Goal: Transaction & Acquisition: Obtain resource

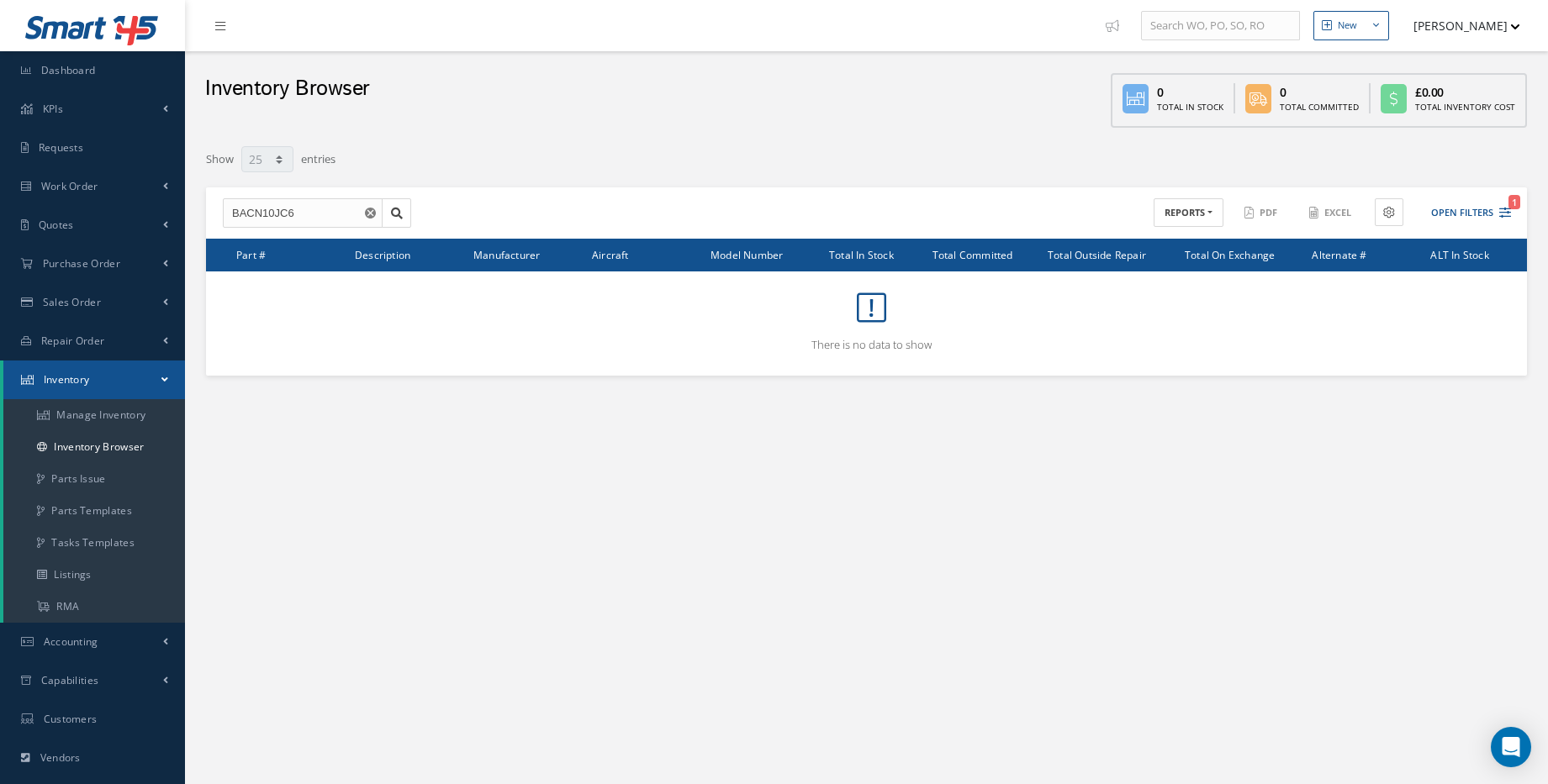
select select "25"
click at [127, 384] on link "Inventory" at bounding box center [94, 379] width 182 height 38
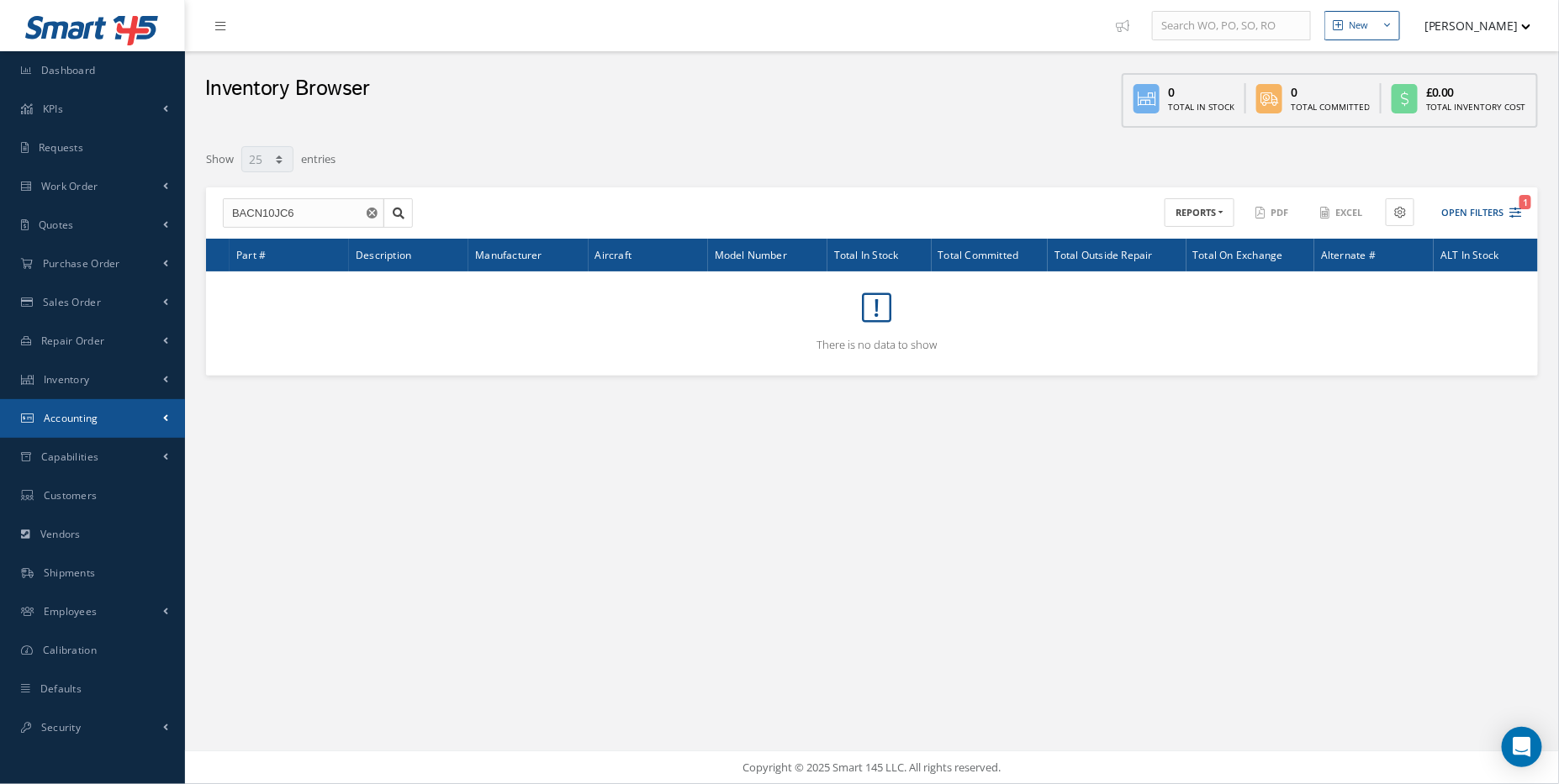
click at [126, 429] on link "Accounting" at bounding box center [92, 418] width 185 height 38
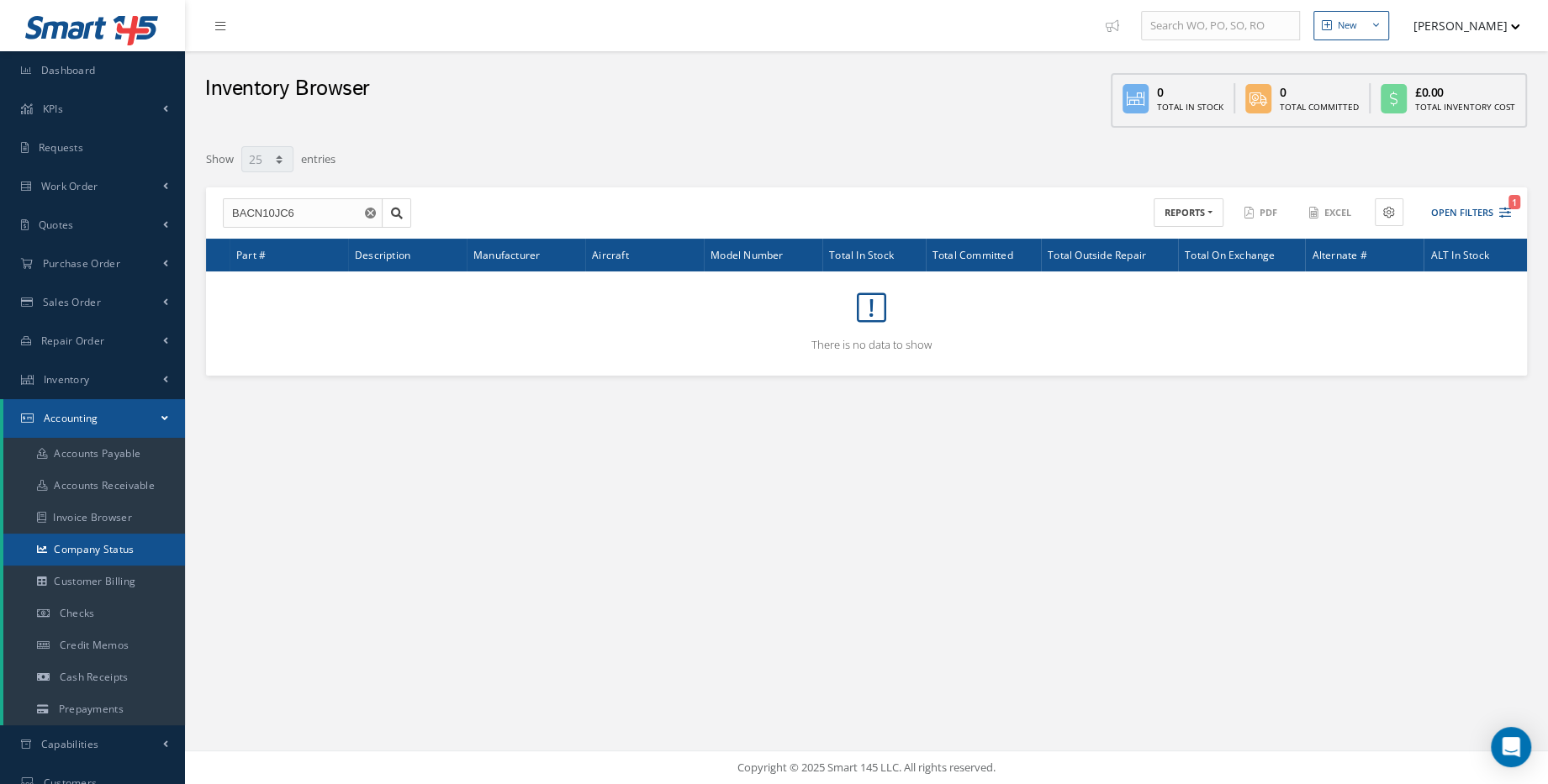
click at [133, 557] on link "Company Status" at bounding box center [94, 550] width 182 height 32
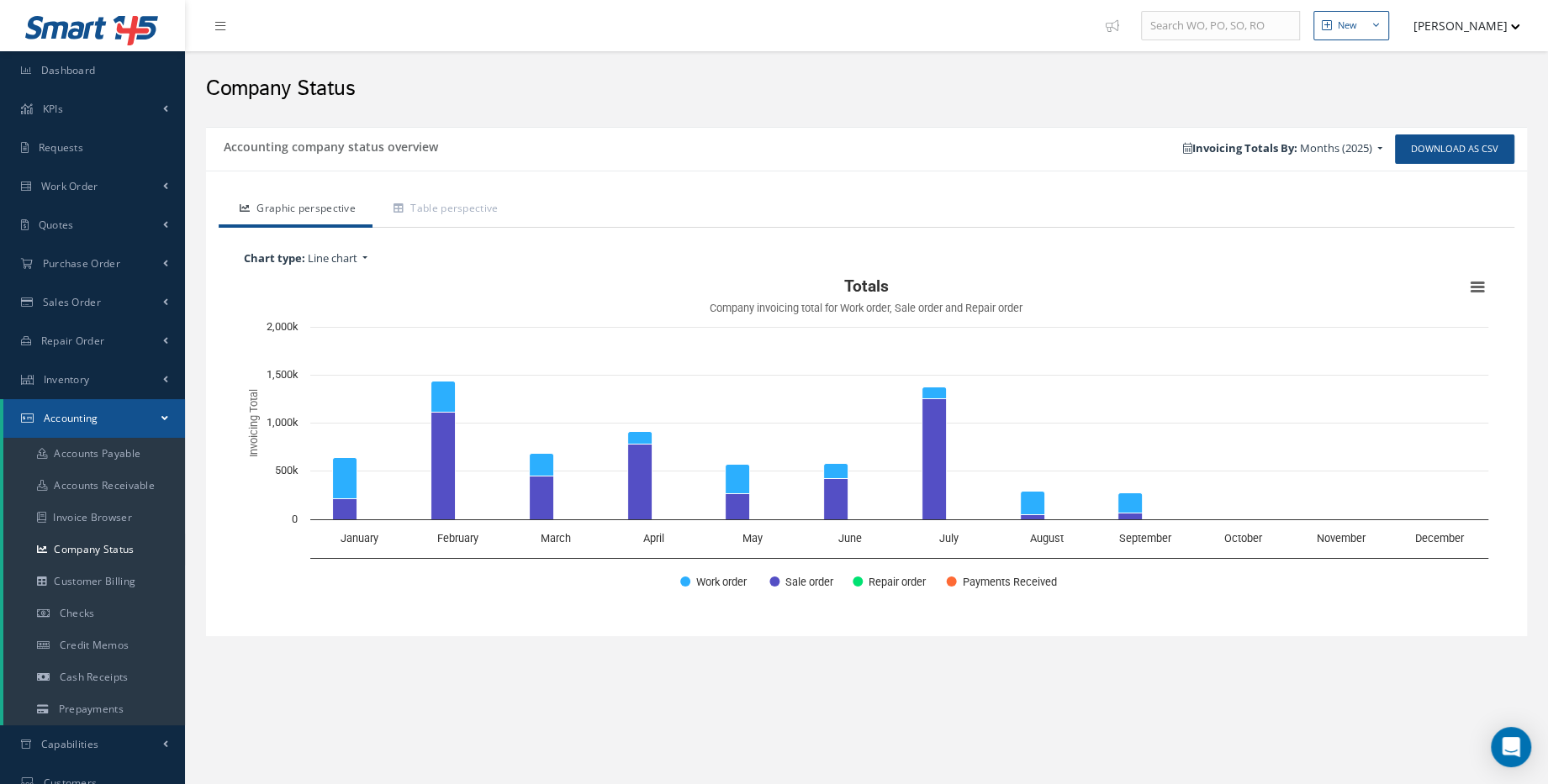
click at [1378, 147] on link "Invoicing Totals By: Months (2025)" at bounding box center [1282, 149] width 216 height 25
click at [485, 217] on link "Table perspective" at bounding box center [443, 209] width 142 height 35
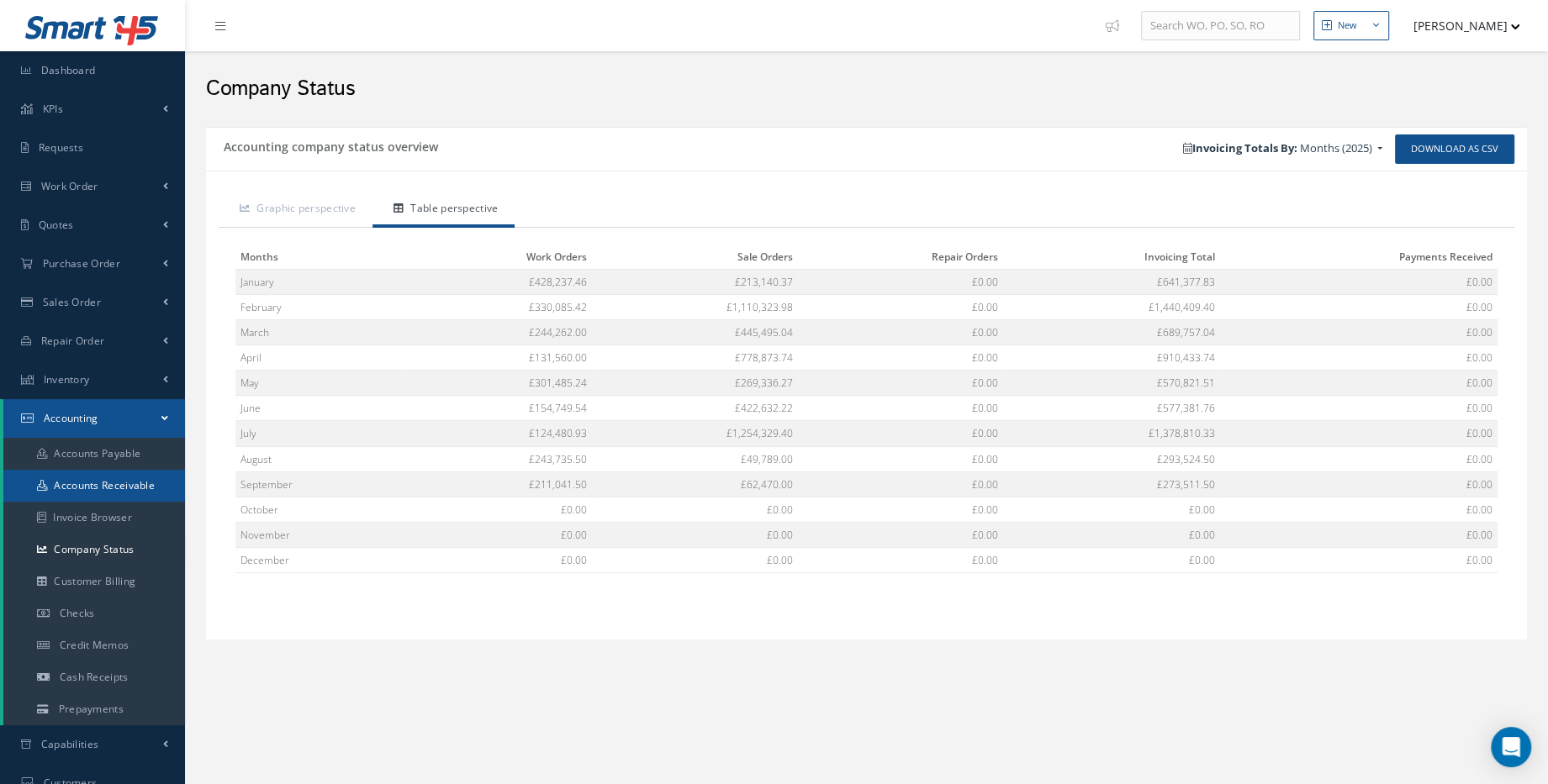
click at [129, 491] on link "Accounts Receivable" at bounding box center [94, 486] width 182 height 32
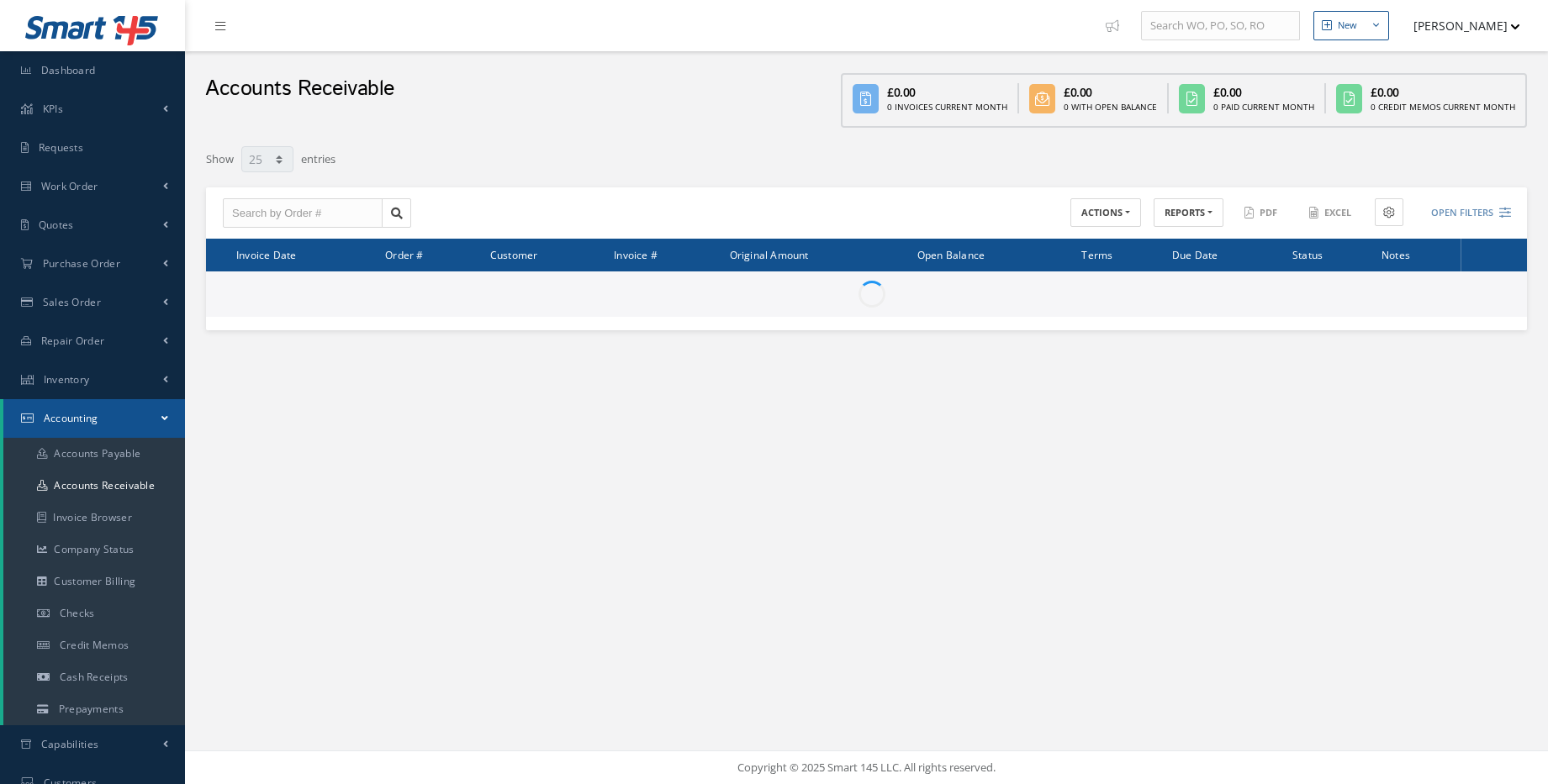
select select "25"
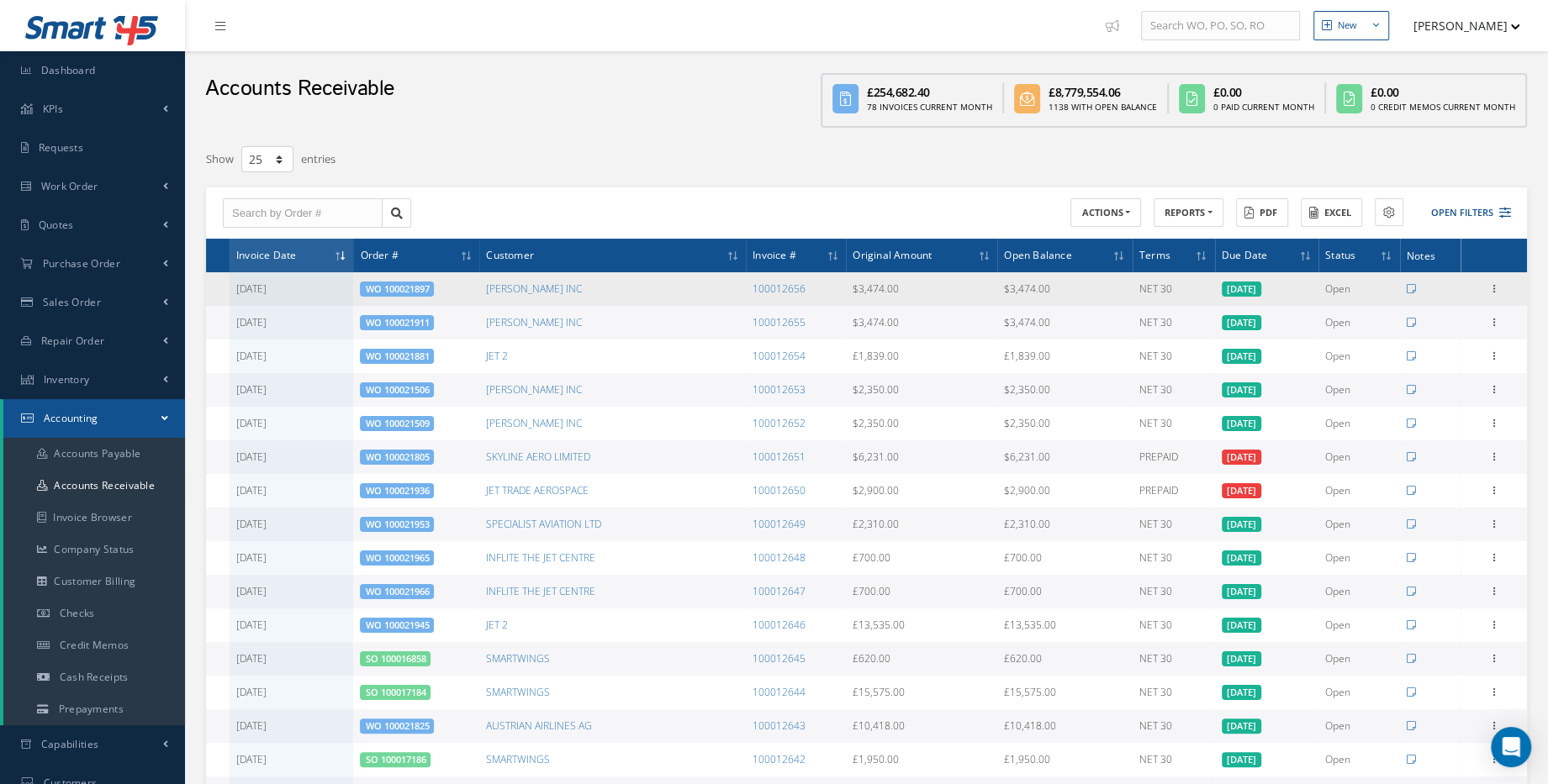
drag, startPoint x: 1145, startPoint y: 271, endPoint x: 1145, endPoint y: 287, distance: 16.0
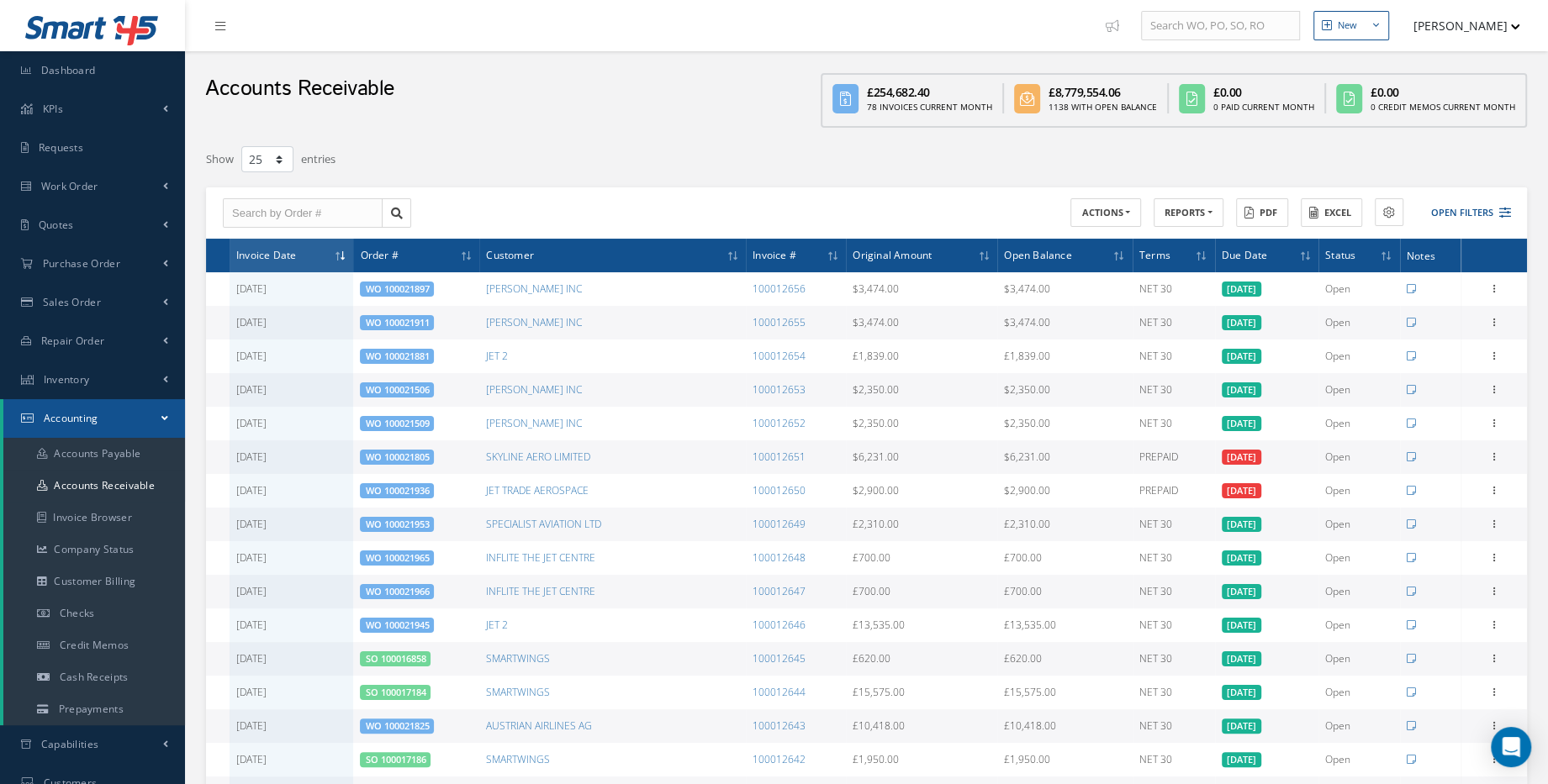
drag, startPoint x: 1145, startPoint y: 287, endPoint x: 1443, endPoint y: 232, distance: 303.0
click at [1443, 232] on div "ACTIONS Receive Payments Receive Payments Select Customer Cabinair Services 1ST…" at bounding box center [867, 213] width 1321 height 52
click at [1467, 214] on button "Open Filters" at bounding box center [1464, 213] width 95 height 28
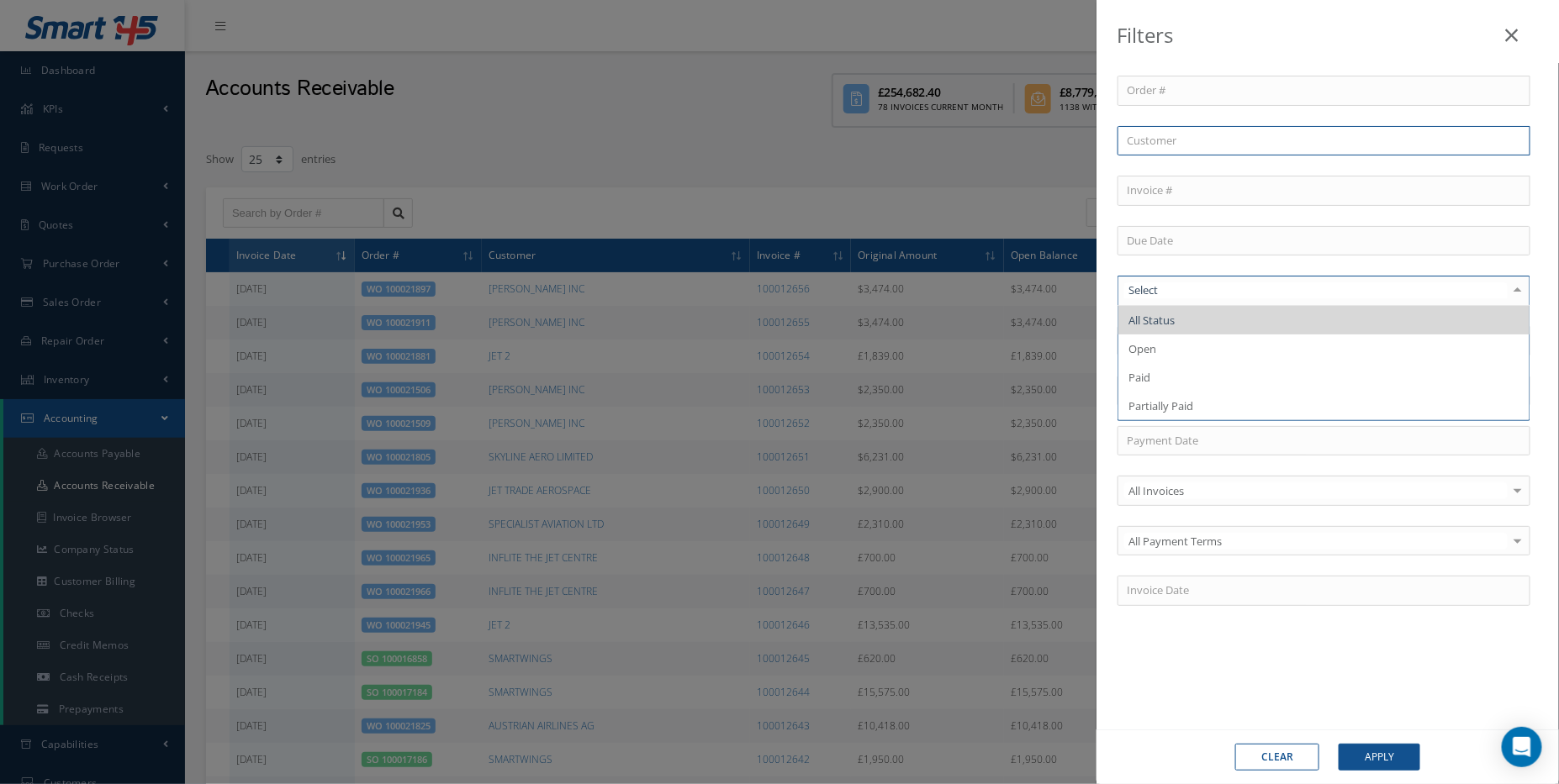
click at [1185, 128] on input "text" at bounding box center [1323, 141] width 413 height 30
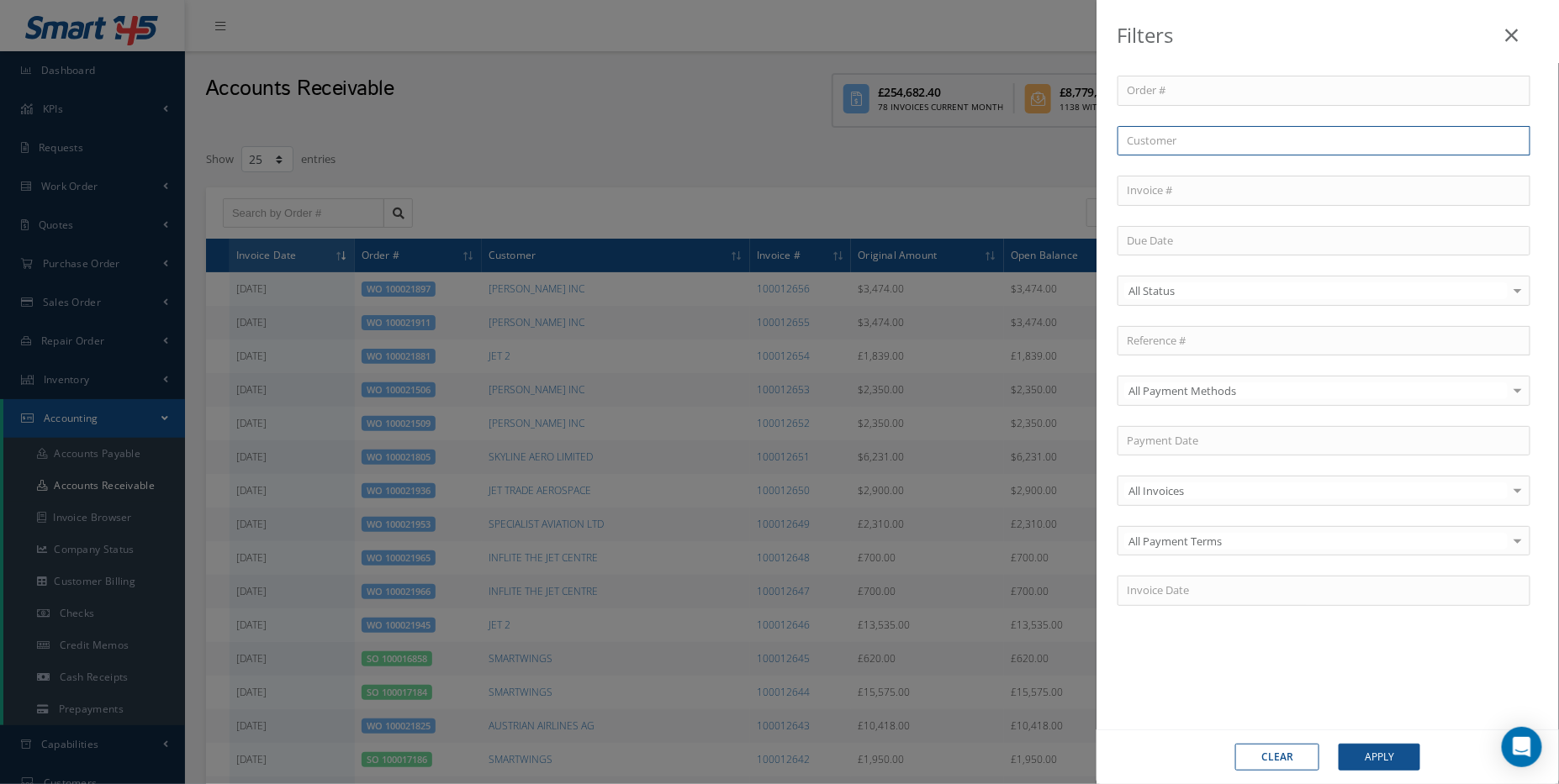
click at [1186, 144] on input "text" at bounding box center [1323, 141] width 413 height 30
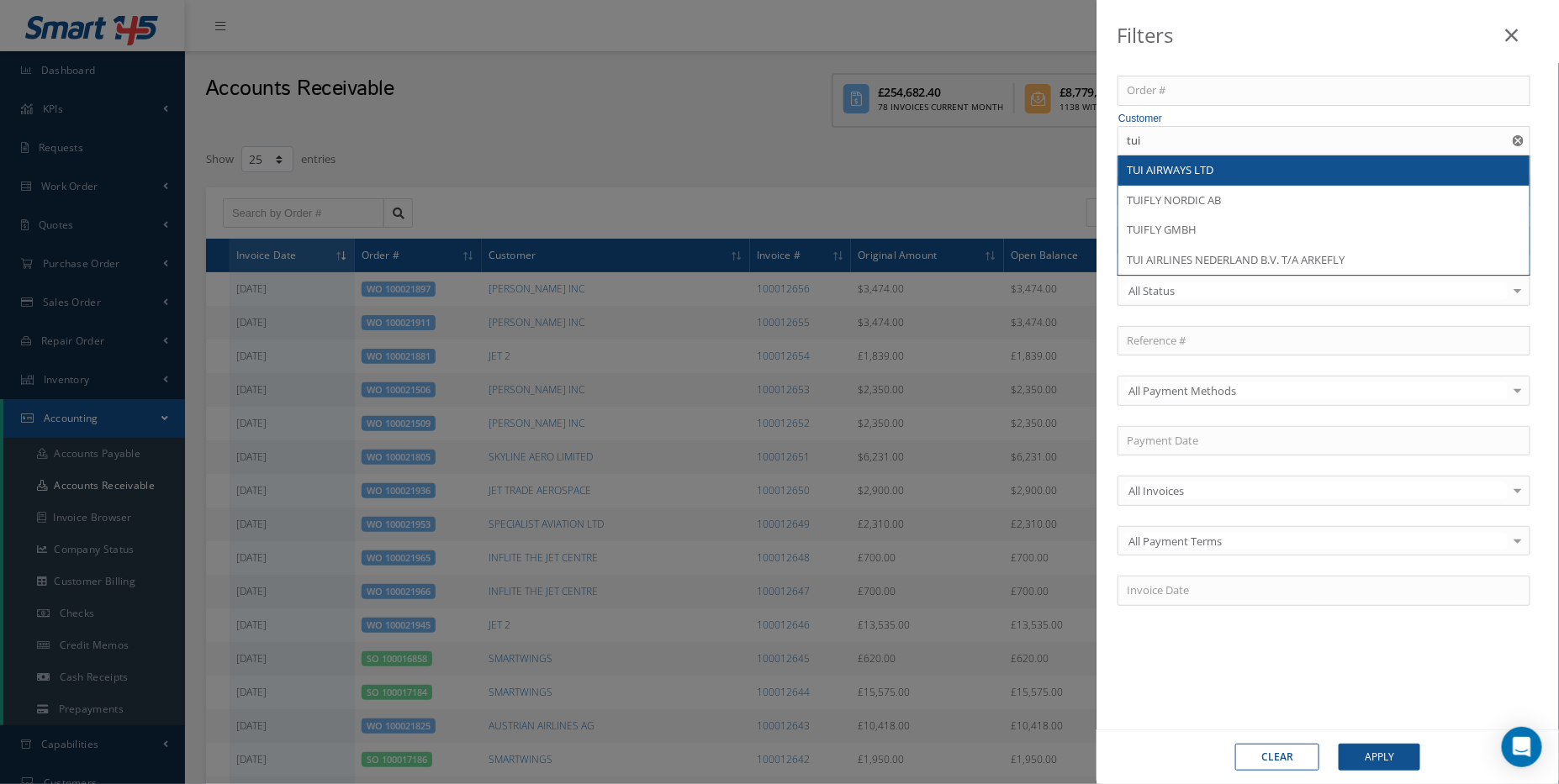
click at [1233, 173] on div "TUI AIRWAYS LTD" at bounding box center [1324, 170] width 394 height 17
type input "TUI AIRWAYS LTD"
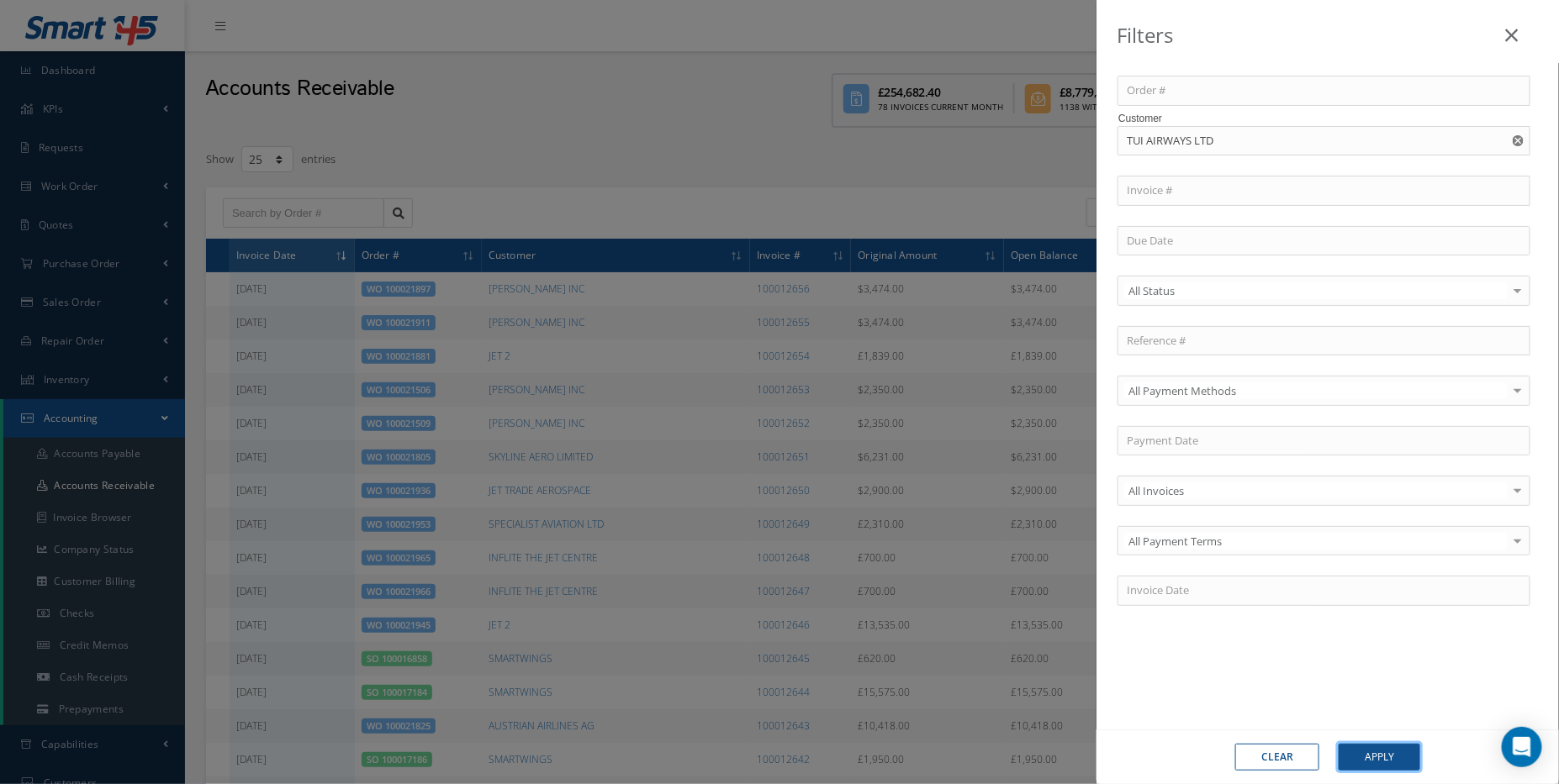
click at [1401, 755] on button "Apply" at bounding box center [1379, 757] width 81 height 27
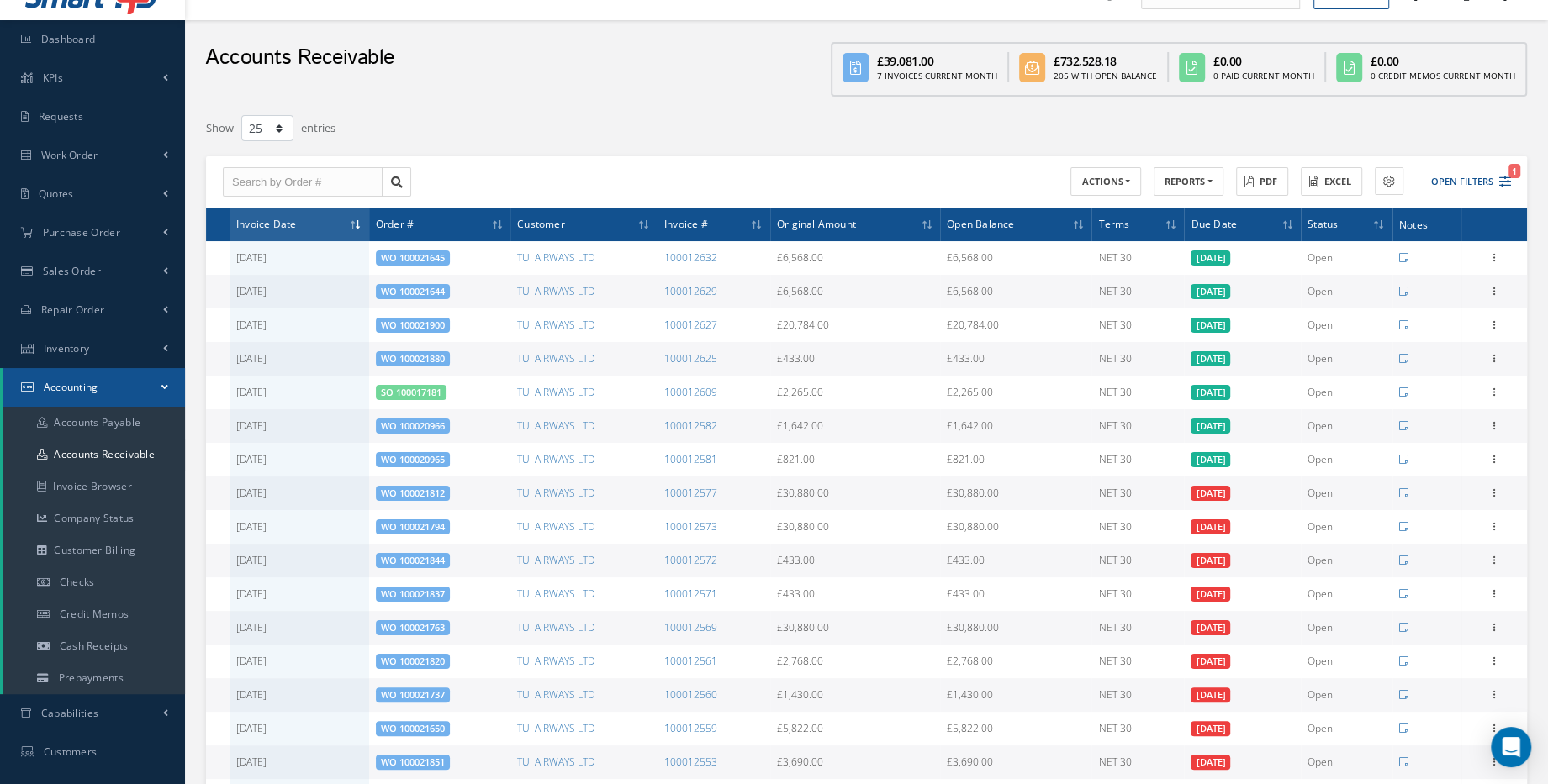
scroll to position [10, 0]
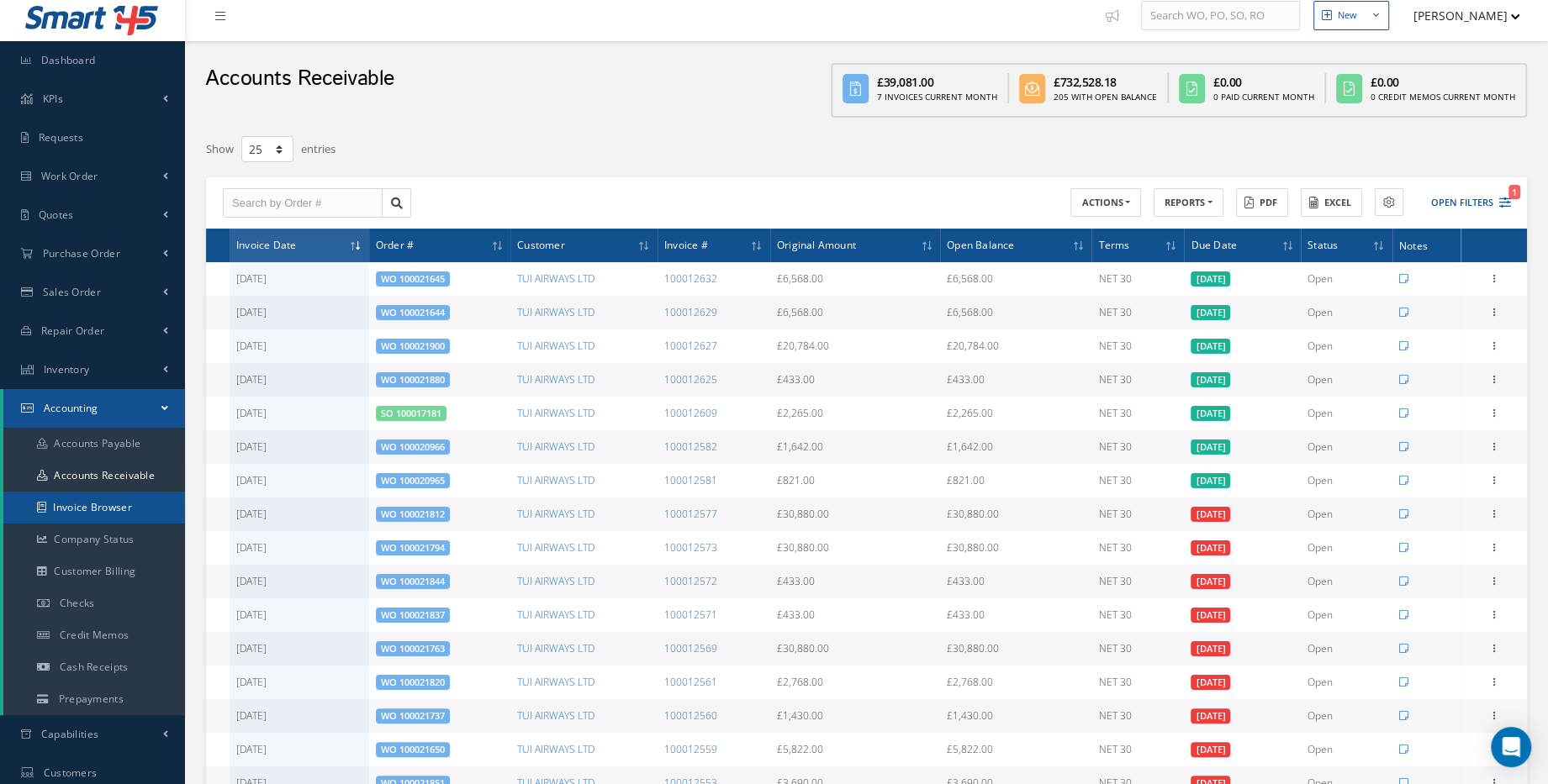
click at [125, 517] on link "Invoice Browser" at bounding box center [94, 507] width 182 height 32
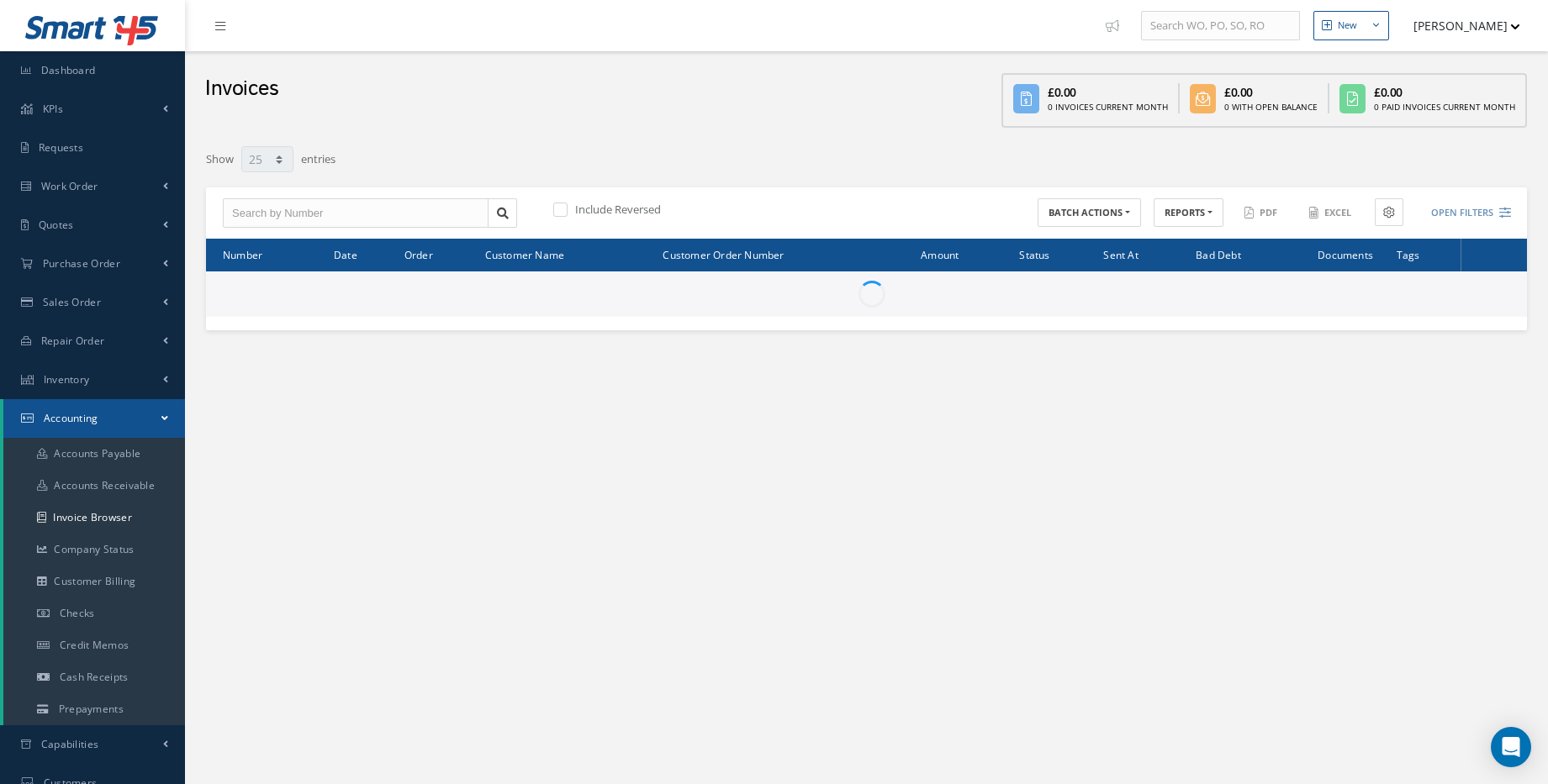
select select "25"
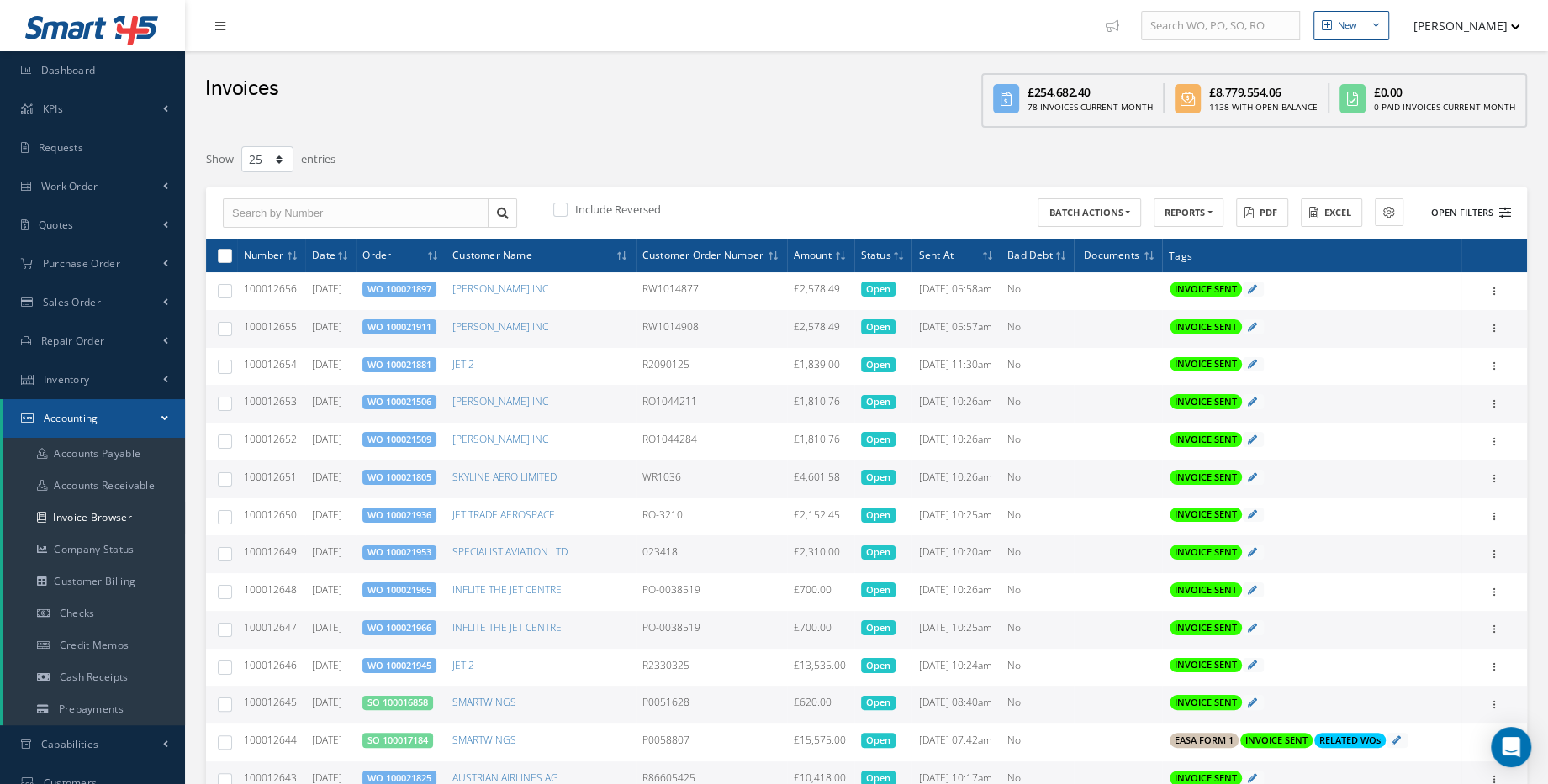
click at [1484, 220] on button "Open Filters" at bounding box center [1464, 213] width 95 height 28
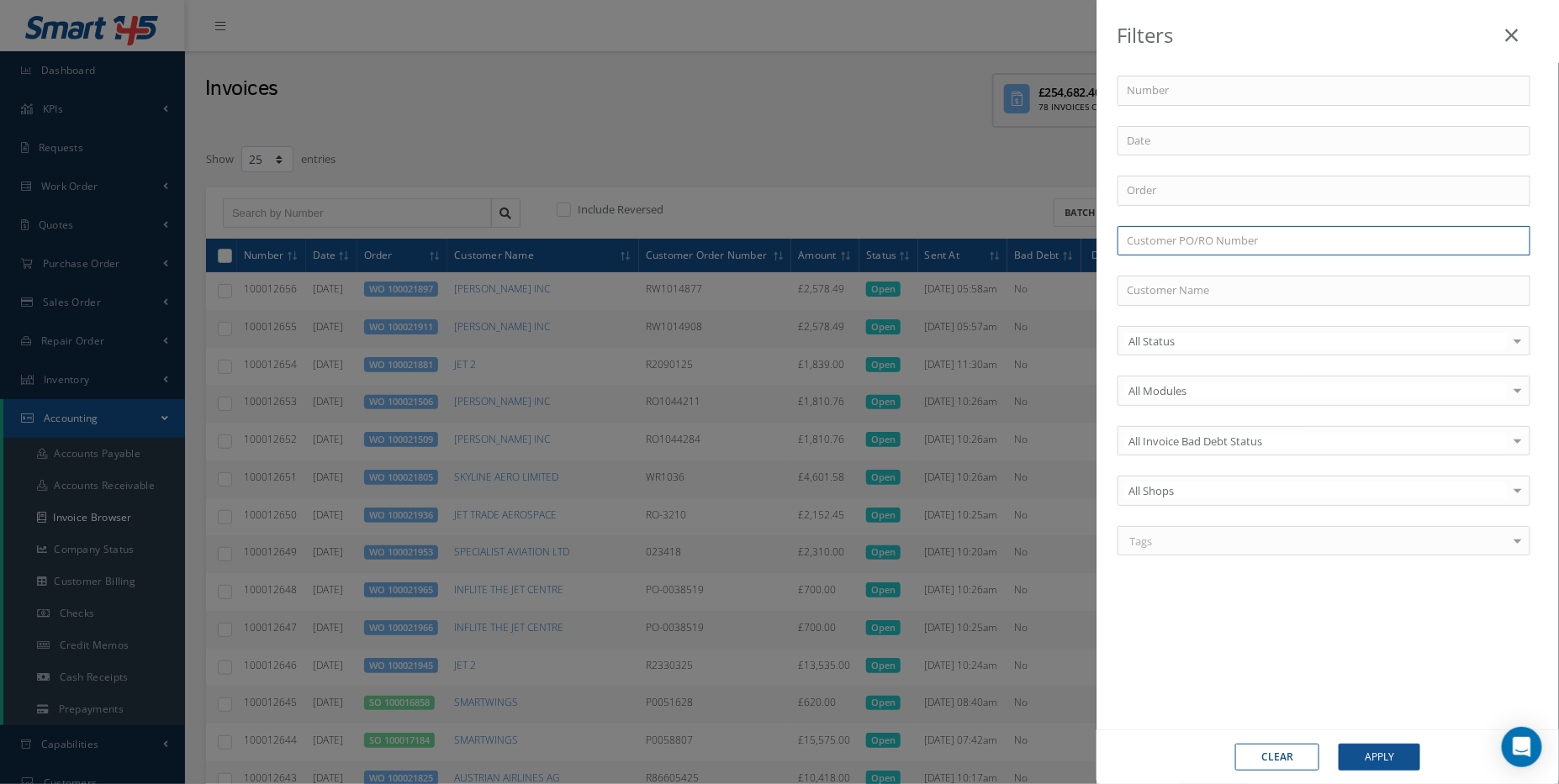
click at [1148, 243] on input "text" at bounding box center [1323, 242] width 413 height 30
click at [1164, 297] on input "text" at bounding box center [1323, 291] width 413 height 30
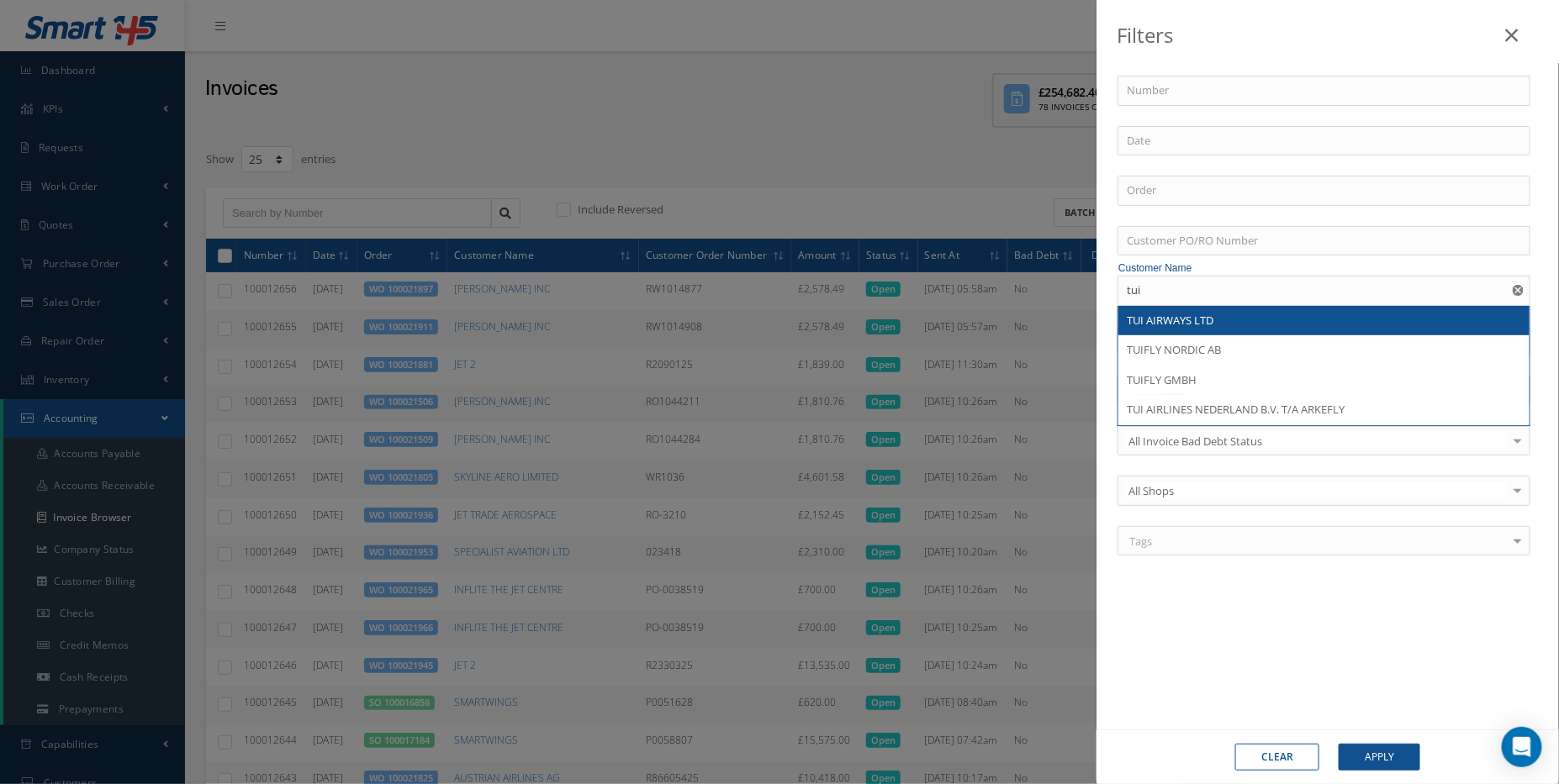
click at [1188, 325] on div "TUI AIRWAYS LTD" at bounding box center [1324, 320] width 394 height 17
type input "TUI AIRWAYS LTD"
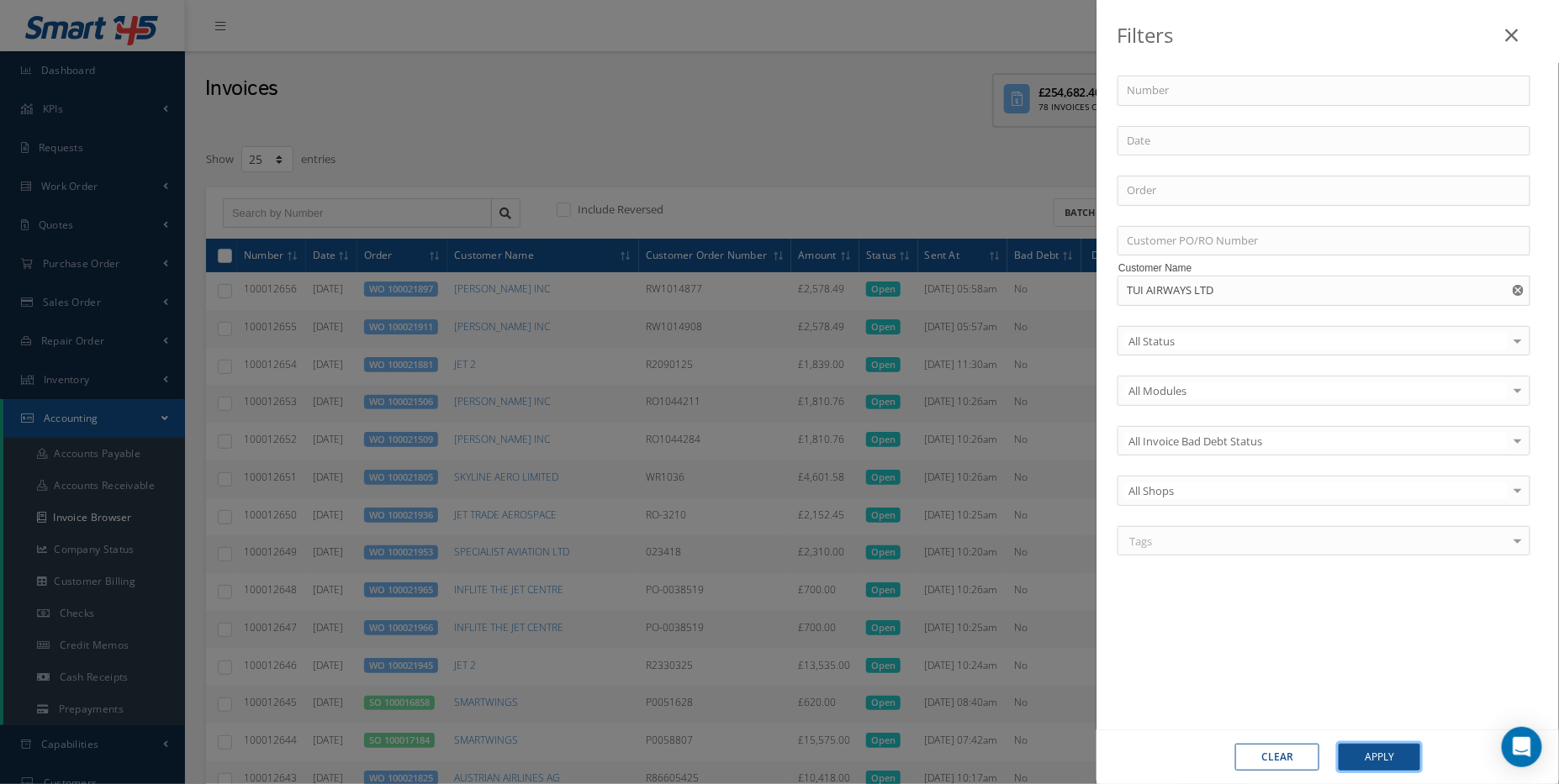
click at [1366, 752] on button "Apply" at bounding box center [1379, 757] width 81 height 27
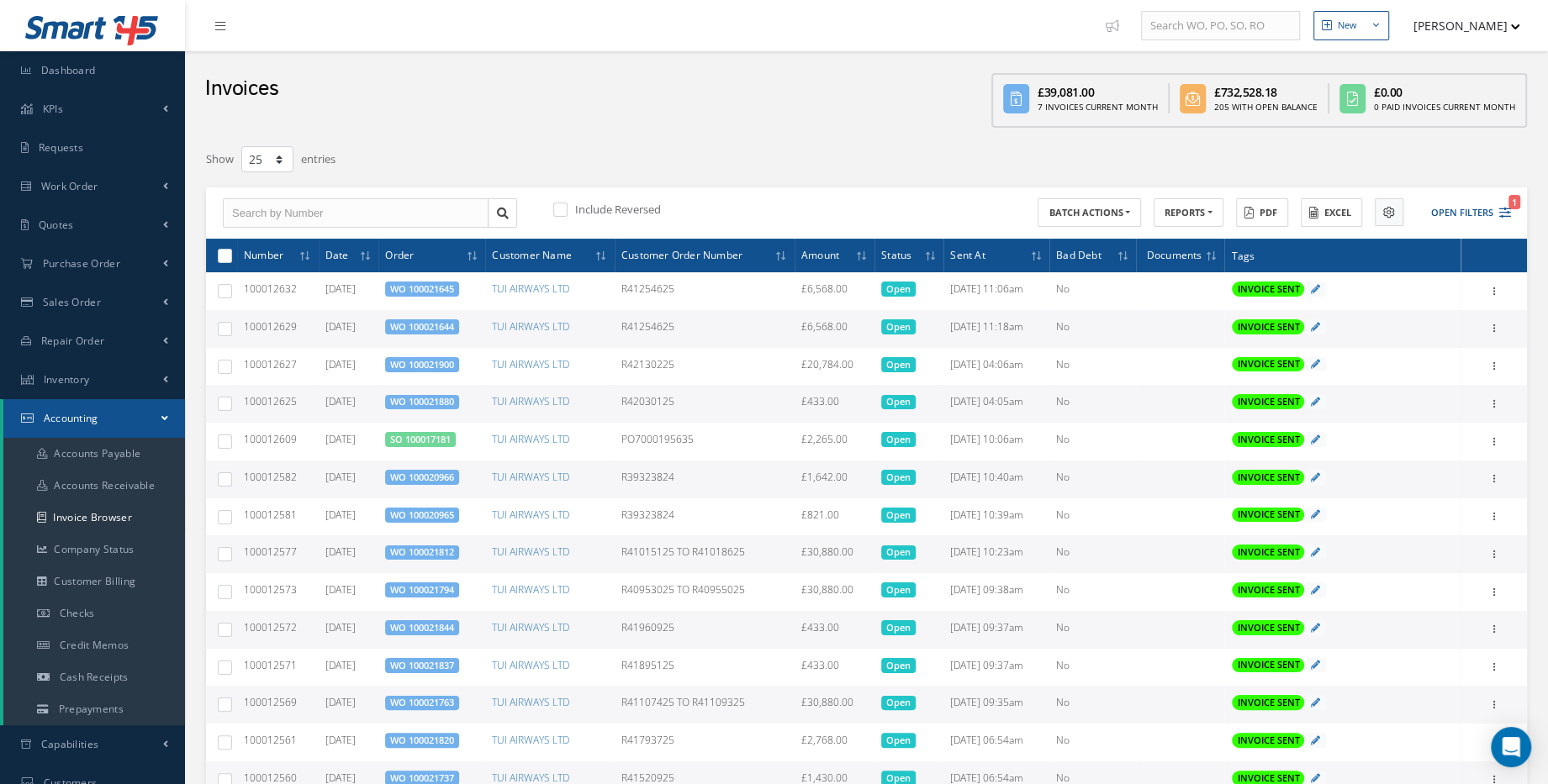
click at [1388, 217] on button at bounding box center [1390, 212] width 29 height 28
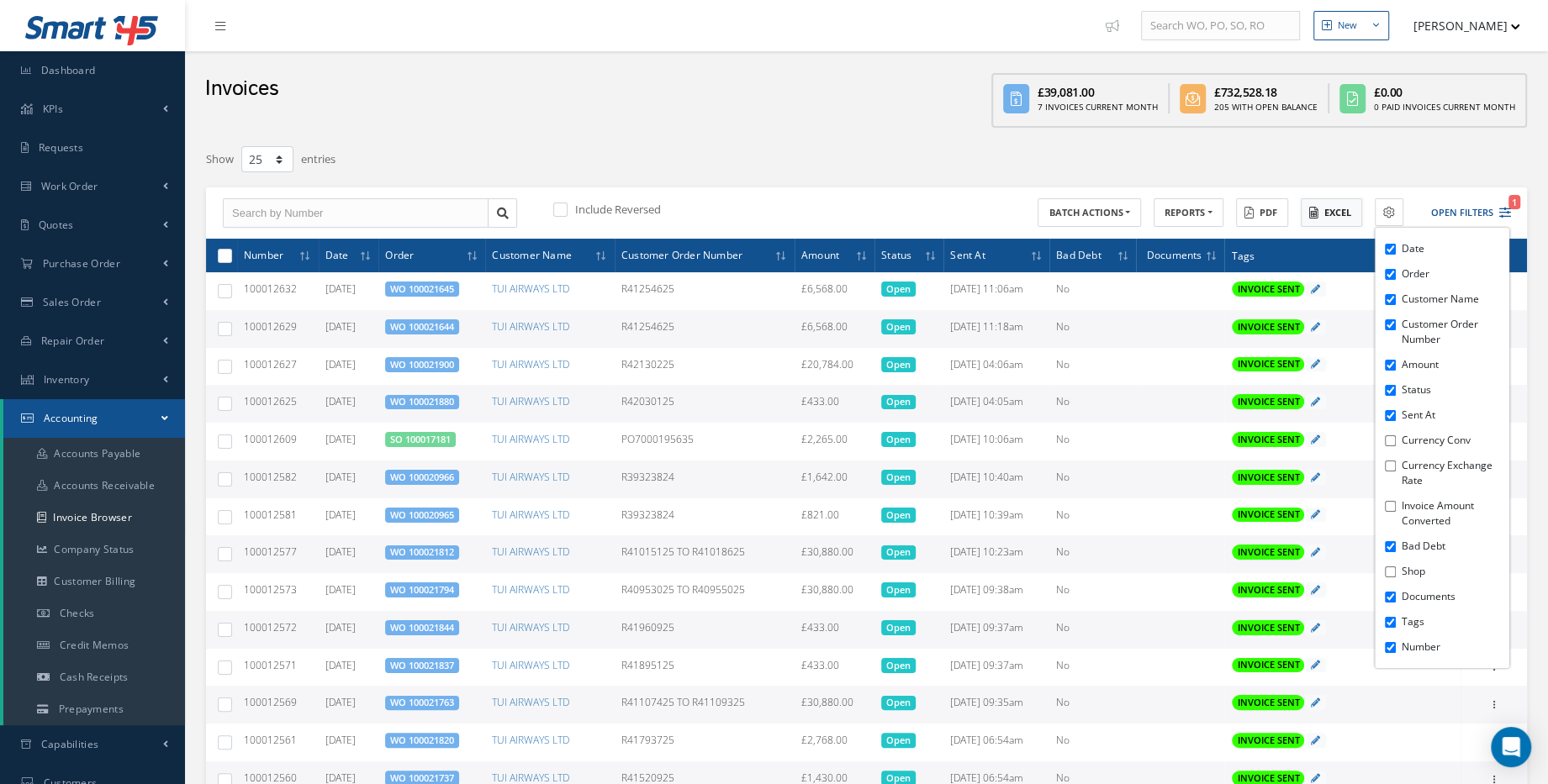
click at [1343, 215] on button "Excel" at bounding box center [1331, 213] width 62 height 30
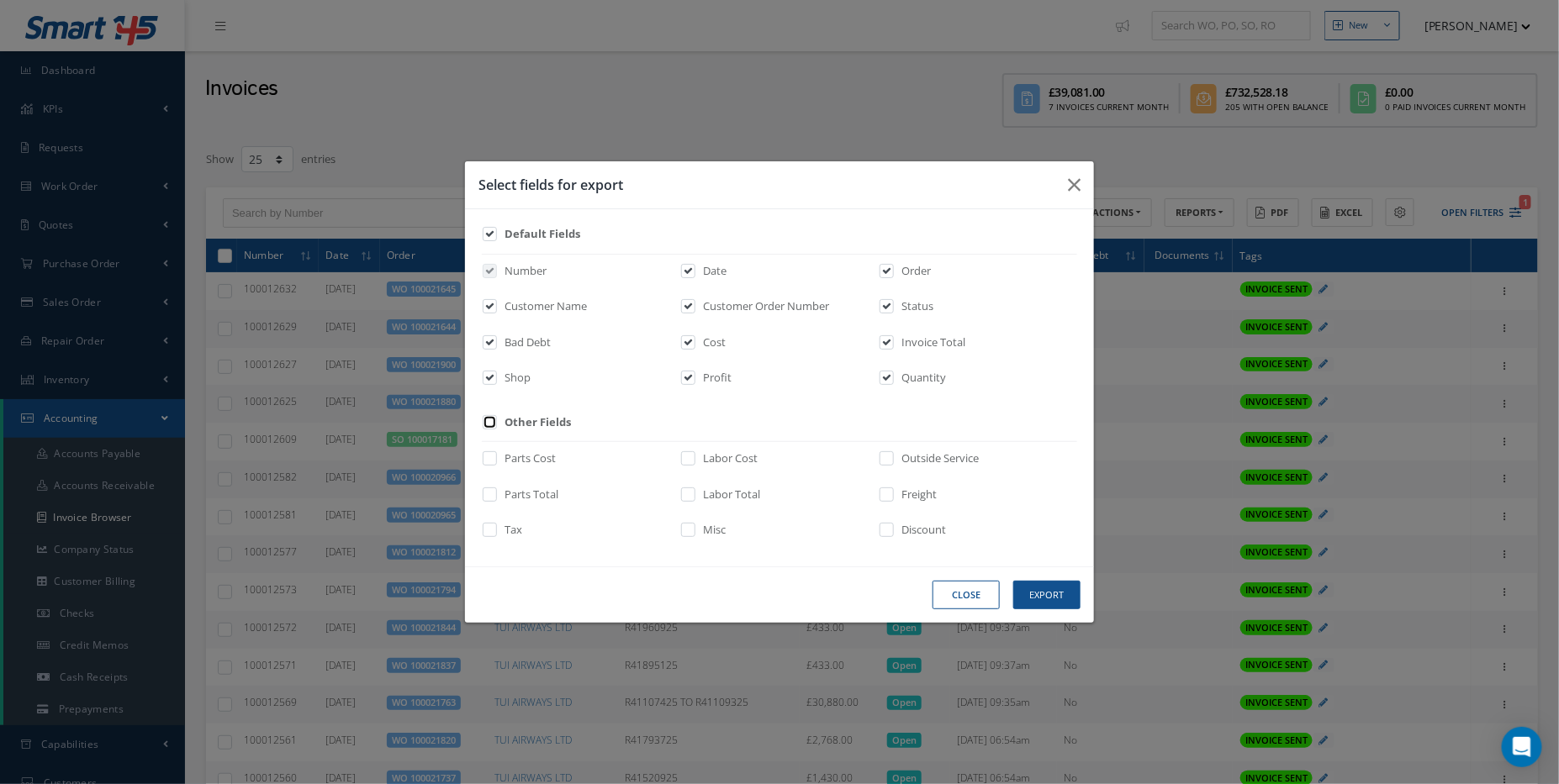
click at [494, 424] on input "checkbox" at bounding box center [491, 428] width 11 height 20
checkbox input "true"
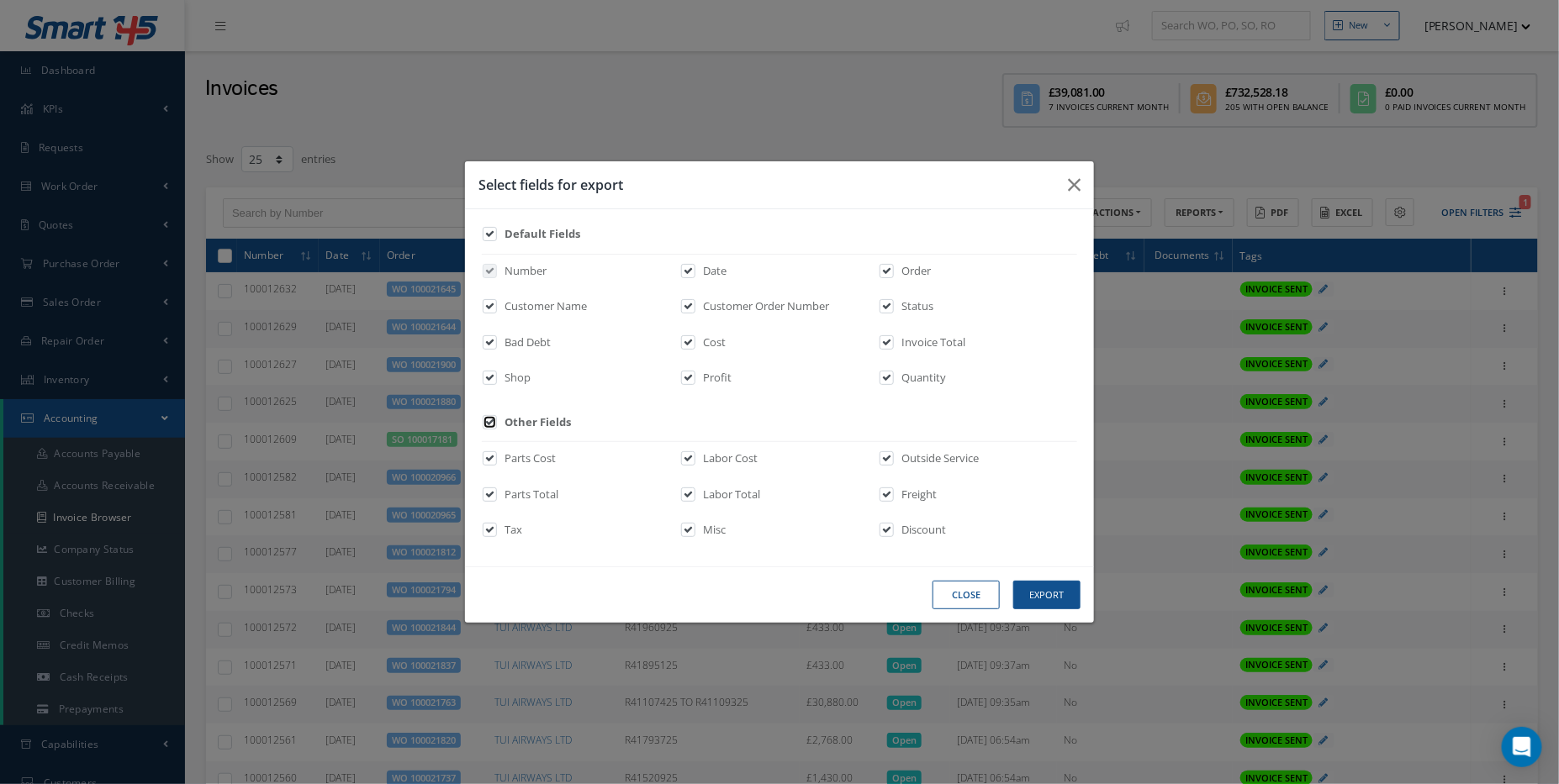
checkbox input "true"
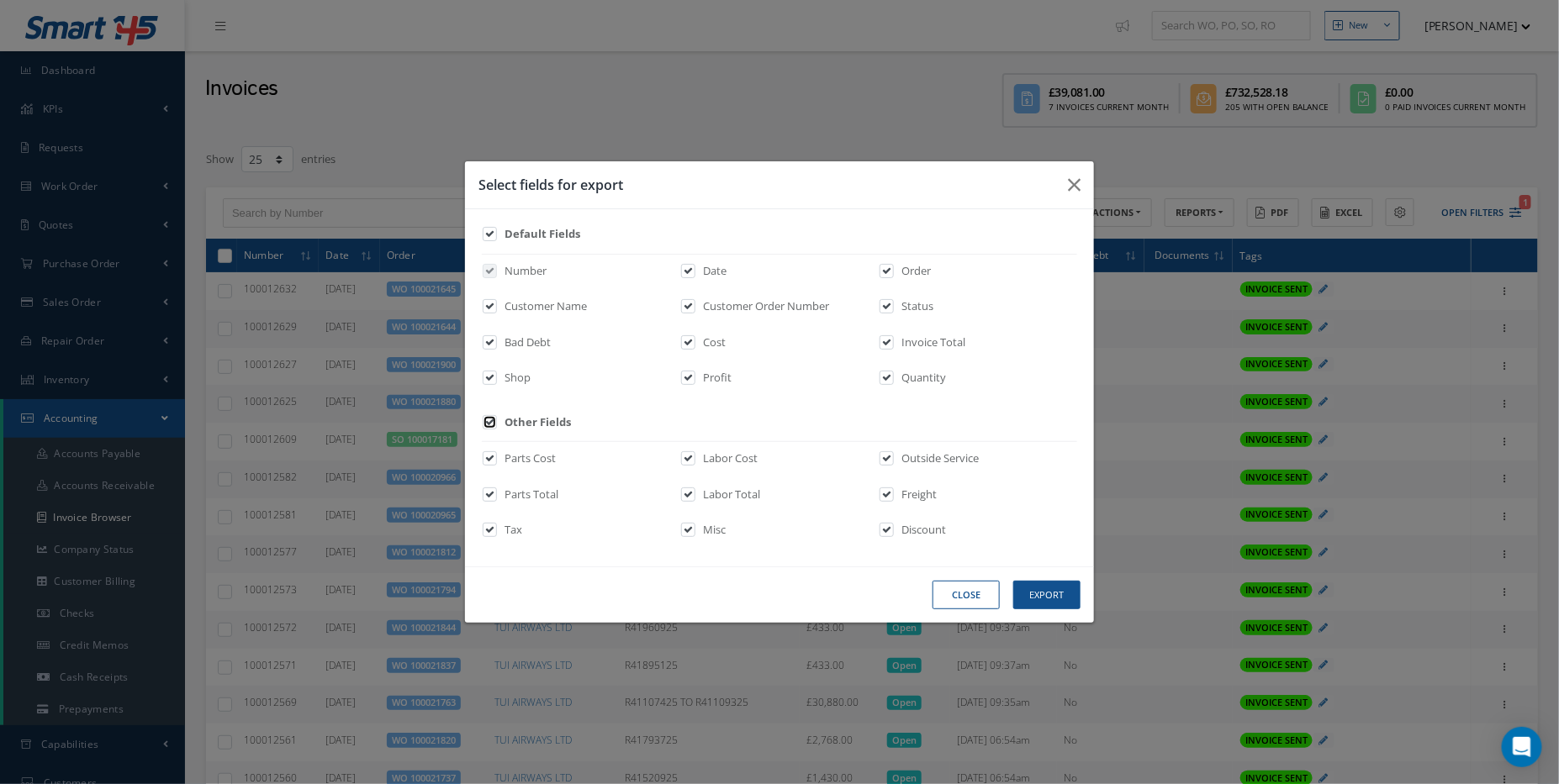
checkbox input "true"
click at [1028, 591] on button "Export" at bounding box center [1047, 595] width 67 height 30
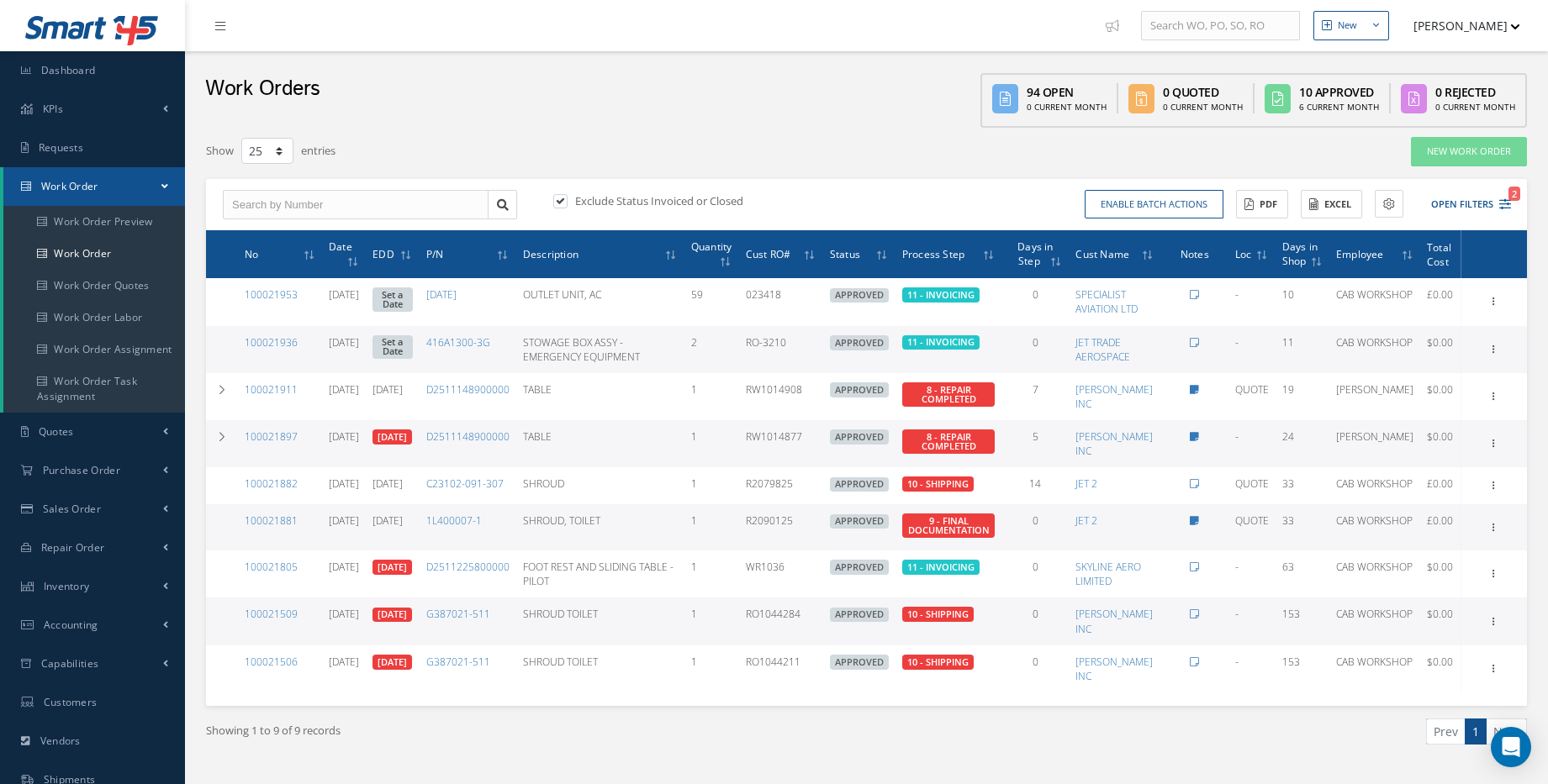
select select "25"
click at [68, 86] on link "Dashboard" at bounding box center [92, 70] width 185 height 38
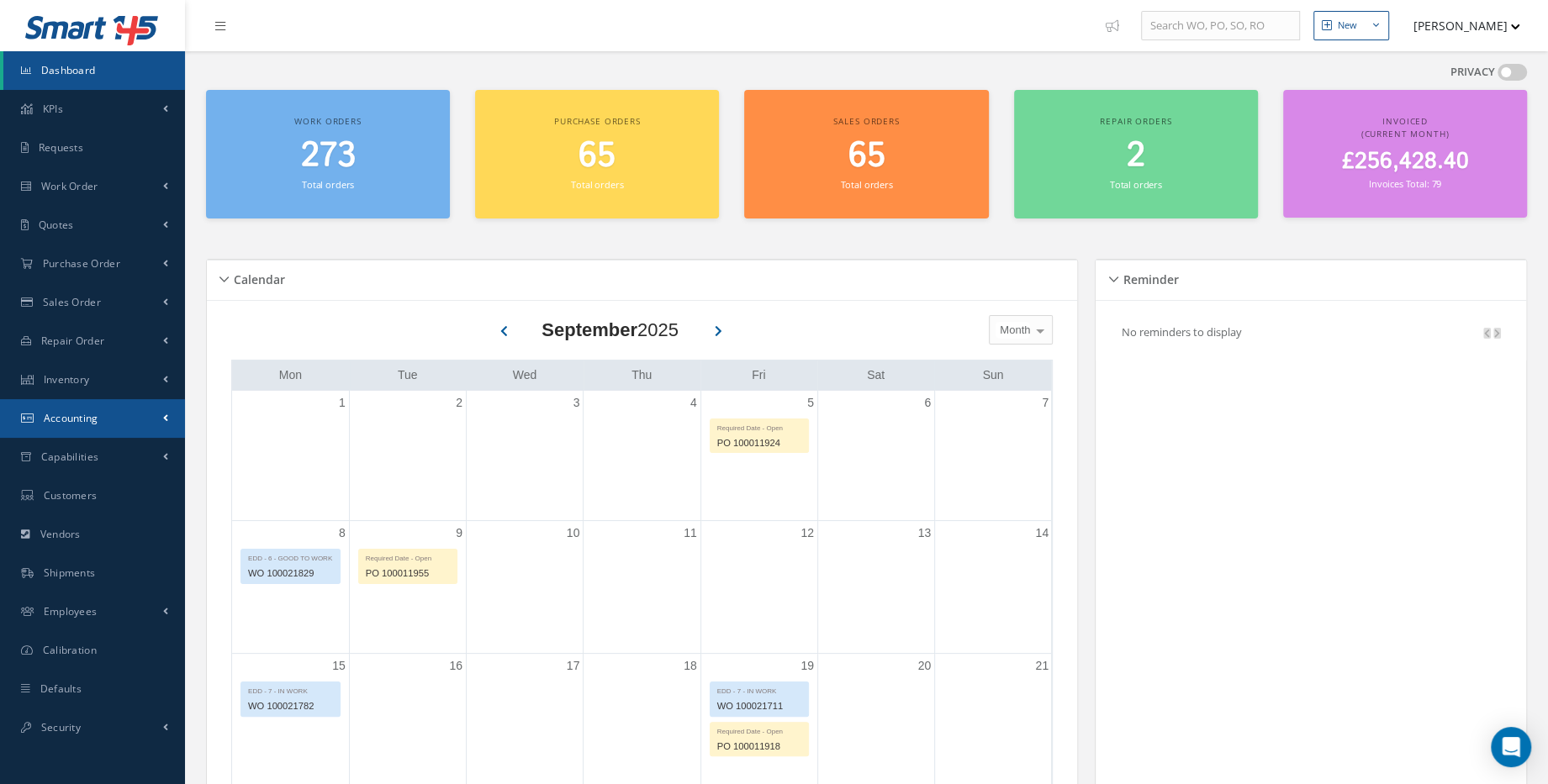
click at [145, 436] on link "Accounting" at bounding box center [92, 418] width 185 height 38
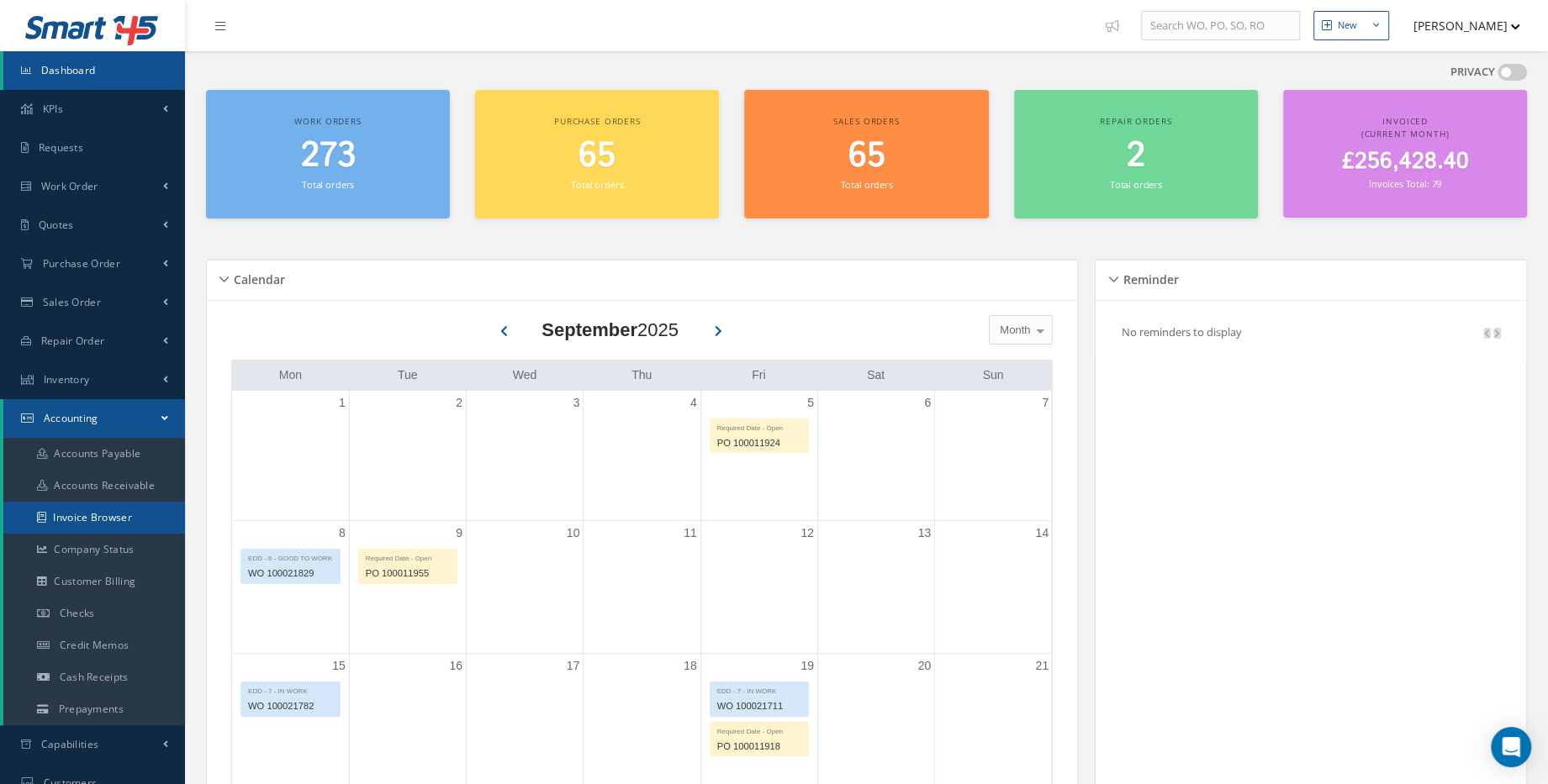
click at [145, 526] on link "Invoice Browser" at bounding box center [94, 518] width 182 height 32
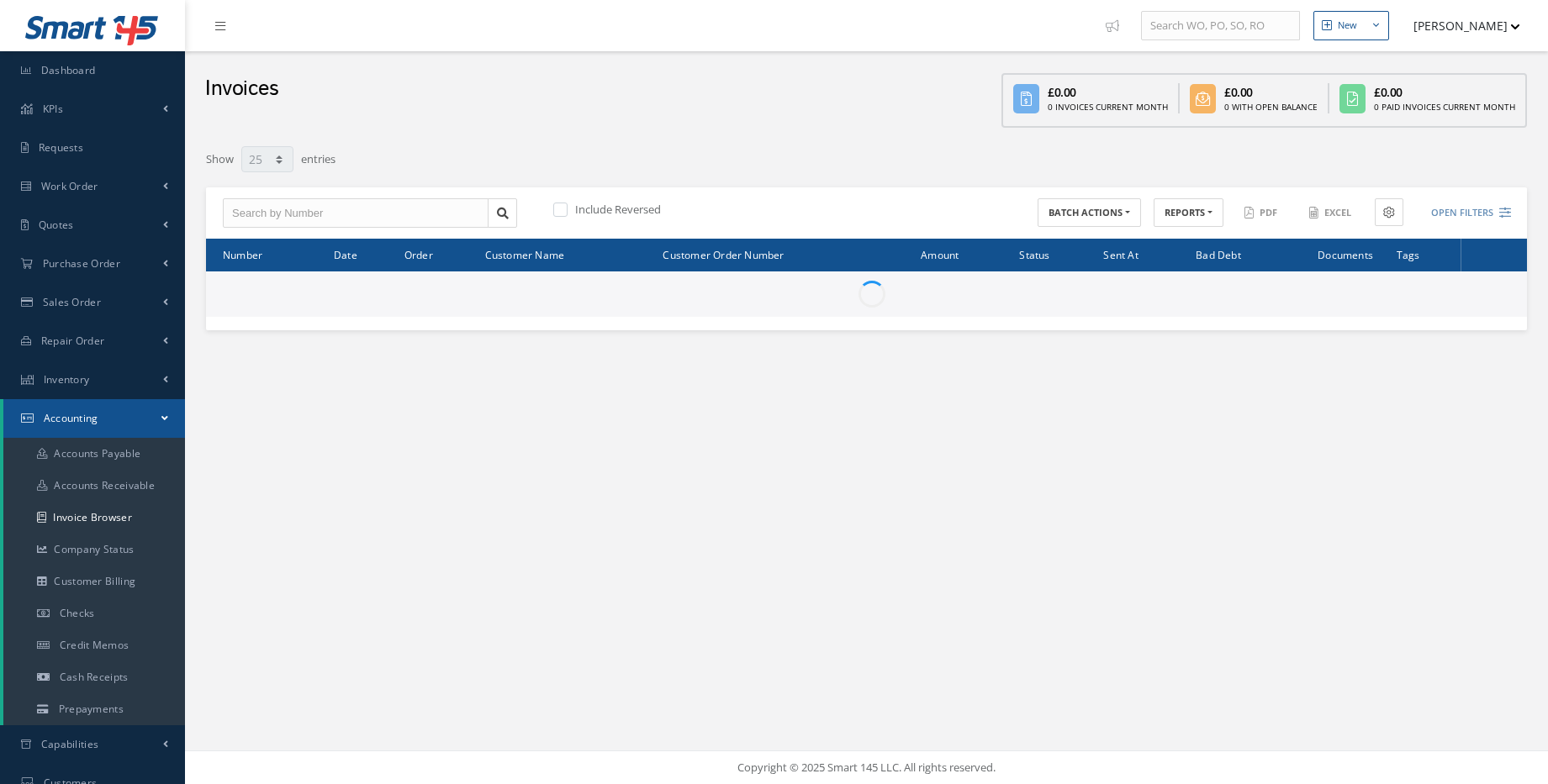
select select "25"
